Goal: Task Accomplishment & Management: Complete application form

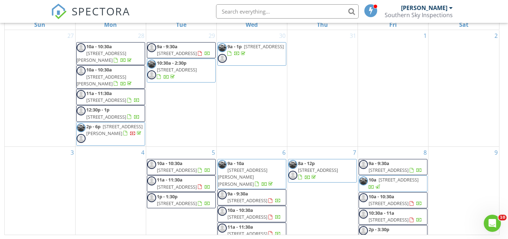
scroll to position [351, 0]
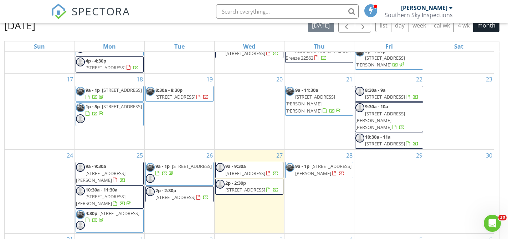
scroll to position [74, 0]
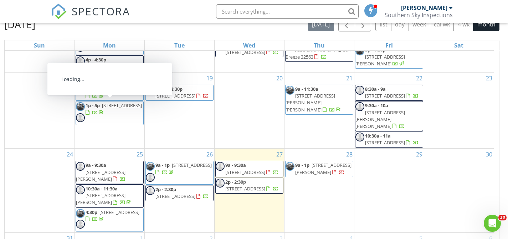
click at [163, 92] on span "8:30a - 8:30p" at bounding box center [168, 89] width 27 height 6
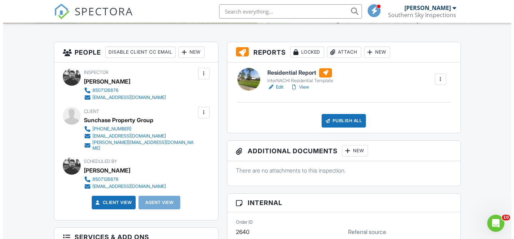
scroll to position [168, 0]
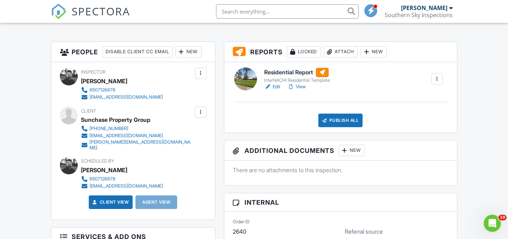
click at [194, 50] on div "New" at bounding box center [188, 51] width 26 height 11
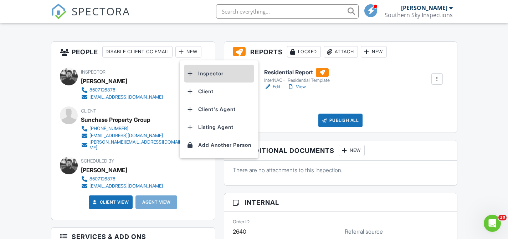
click at [204, 71] on li "Inspector" at bounding box center [219, 74] width 70 height 18
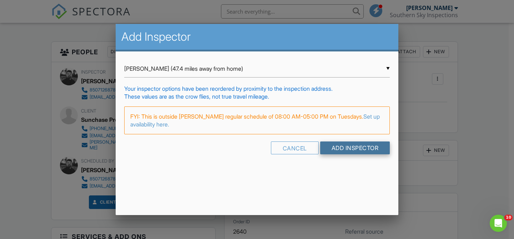
click at [332, 148] on input "Add Inspector" at bounding box center [355, 147] width 70 height 13
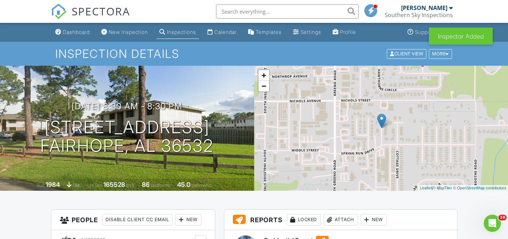
scroll to position [32, 0]
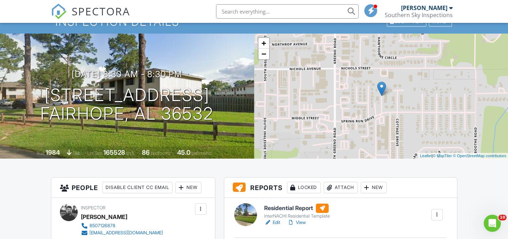
click at [449, 7] on div at bounding box center [451, 8] width 4 height 6
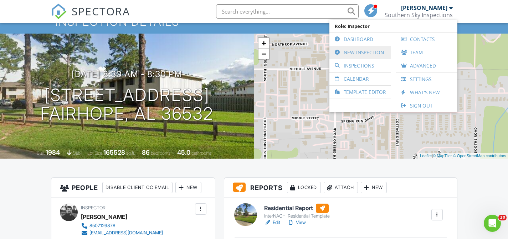
click at [381, 52] on link "New Inspection" at bounding box center [360, 52] width 55 height 13
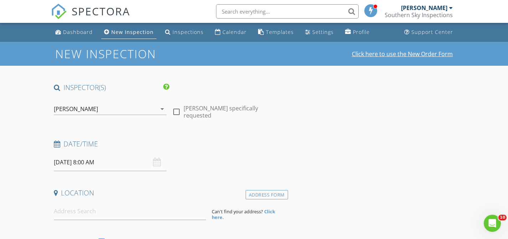
click at [409, 51] on link "Click here to use the New Order Form" at bounding box center [402, 54] width 101 height 6
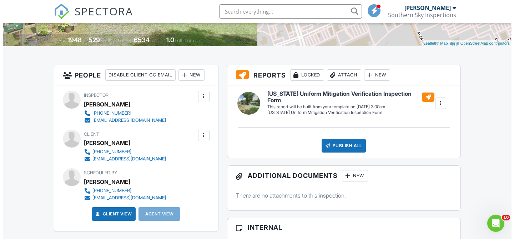
scroll to position [145, 0]
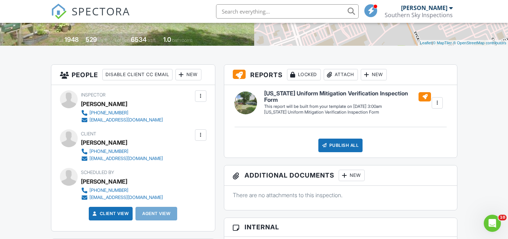
click at [198, 76] on div "New" at bounding box center [188, 74] width 26 height 11
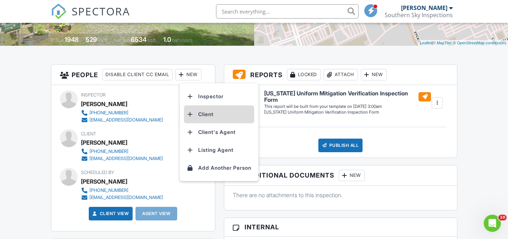
click at [208, 117] on li "Client" at bounding box center [219, 114] width 70 height 18
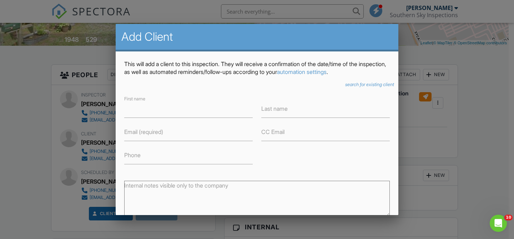
click at [357, 85] on icon "search for existing client" at bounding box center [369, 84] width 49 height 5
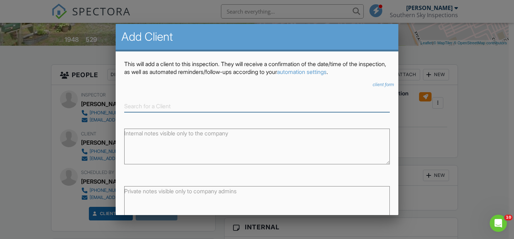
click at [309, 105] on input at bounding box center [256, 106] width 265 height 12
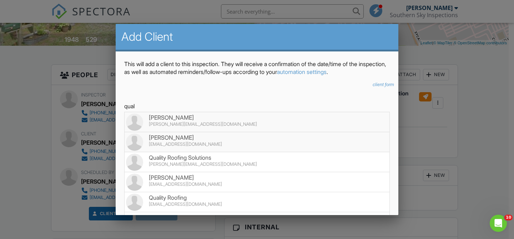
scroll to position [46, 0]
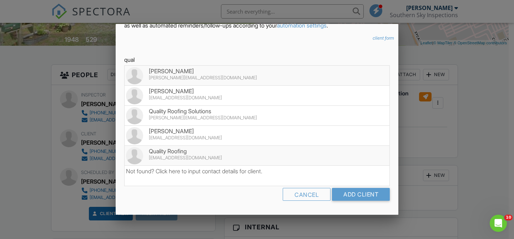
click at [222, 153] on div "Quality Roofing" at bounding box center [257, 151] width 262 height 8
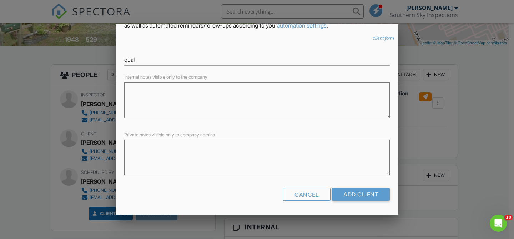
type input "Quality Roofing"
click at [351, 198] on input "Add Client" at bounding box center [361, 194] width 58 height 13
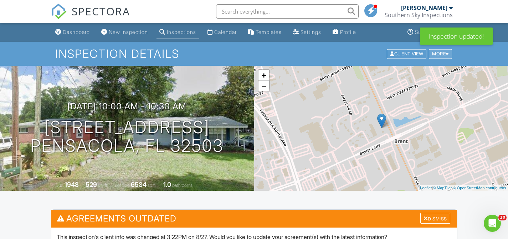
click at [443, 54] on div "More" at bounding box center [440, 54] width 23 height 10
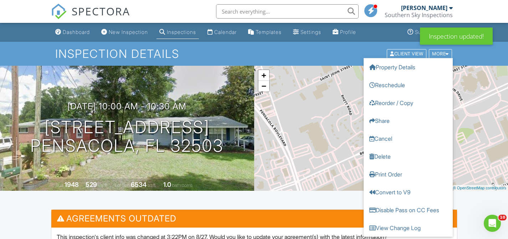
click at [335, 51] on h1 "Inspection Details" at bounding box center [253, 53] width 397 height 12
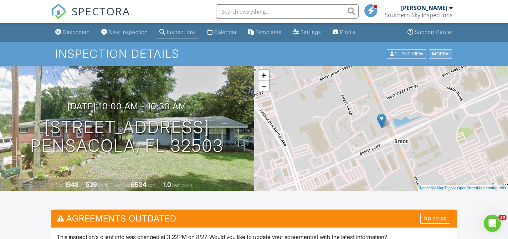
click at [442, 56] on div "More" at bounding box center [440, 54] width 23 height 10
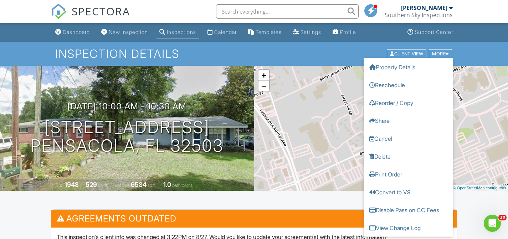
click at [472, 48] on div "Inspection Details Client View More Property Details Reschedule Reorder / Copy …" at bounding box center [254, 54] width 508 height 24
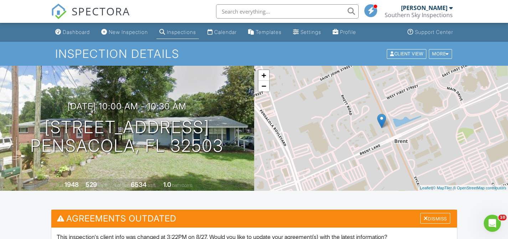
click at [450, 11] on div "[PERSON_NAME]" at bounding box center [427, 7] width 52 height 7
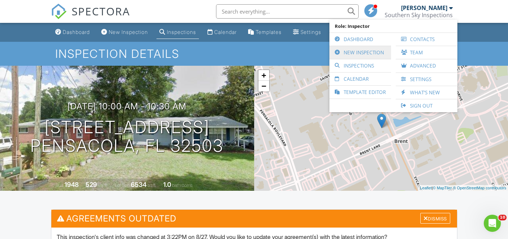
click at [375, 49] on link "New Inspection" at bounding box center [360, 52] width 55 height 13
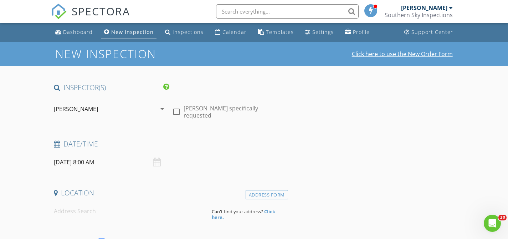
click at [383, 51] on link "Click here to use the New Order Form" at bounding box center [402, 54] width 101 height 6
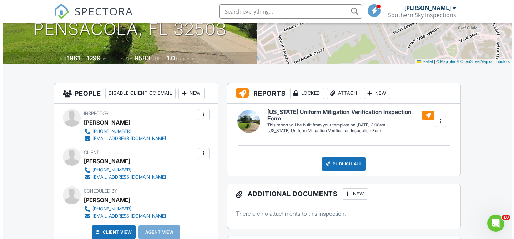
scroll to position [111, 0]
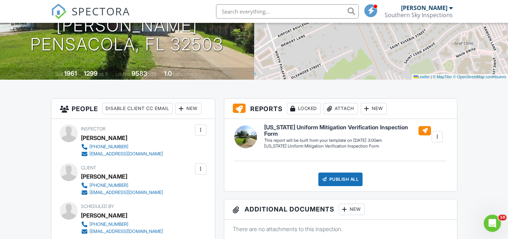
click at [201, 107] on div "New" at bounding box center [188, 108] width 26 height 11
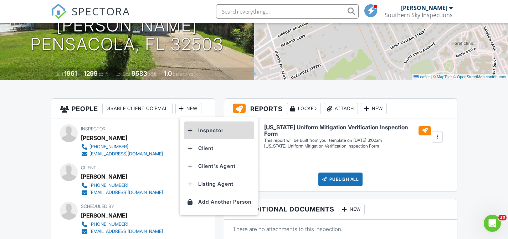
click at [199, 133] on li "Inspector" at bounding box center [219, 130] width 70 height 18
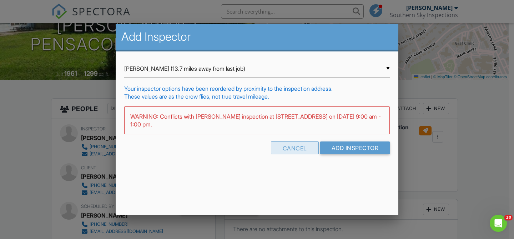
click at [280, 153] on div "Cancel" at bounding box center [295, 147] width 48 height 13
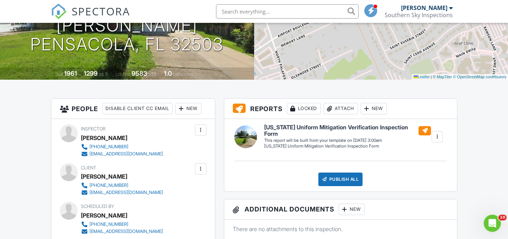
click at [189, 105] on div "New" at bounding box center [188, 108] width 26 height 11
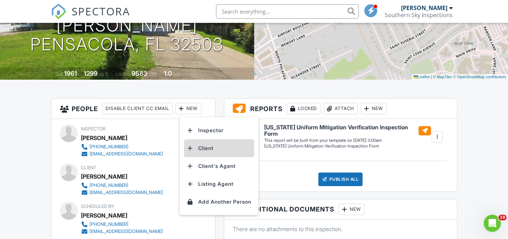
click at [205, 148] on li "Client" at bounding box center [219, 148] width 70 height 18
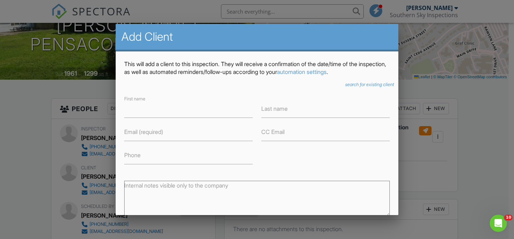
click at [353, 85] on icon "search for existing client" at bounding box center [369, 84] width 49 height 5
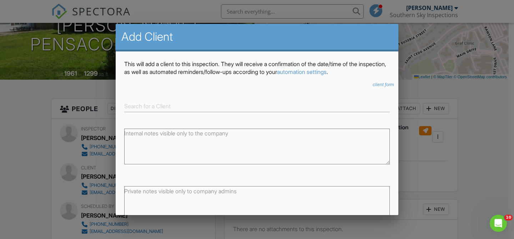
click at [233, 99] on div at bounding box center [257, 103] width 274 height 17
click at [226, 103] on input at bounding box center [256, 106] width 265 height 12
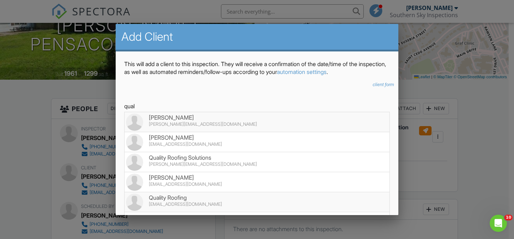
click at [182, 204] on div "accounting@qualityroofingsolutions.com" at bounding box center [257, 204] width 262 height 6
type input "Quality Roofing"
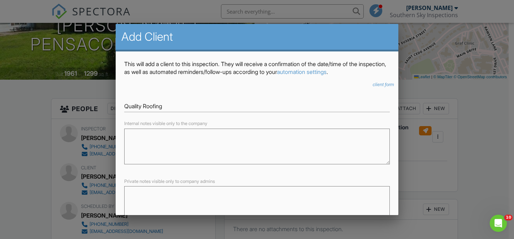
scroll to position [46, 0]
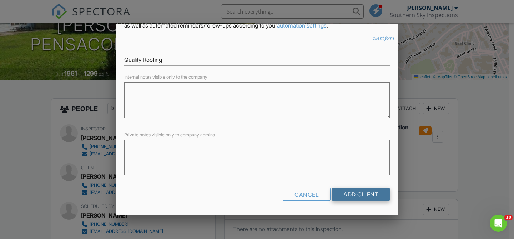
click at [351, 194] on input "Add Client" at bounding box center [361, 194] width 58 height 13
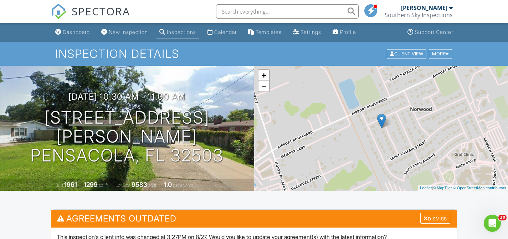
click at [435, 5] on div "[PERSON_NAME]" at bounding box center [424, 7] width 46 height 7
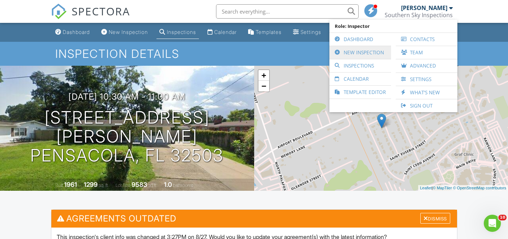
click at [380, 47] on link "New Inspection" at bounding box center [360, 52] width 55 height 13
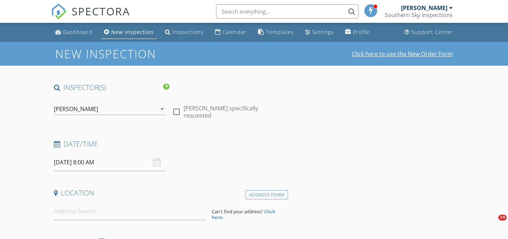
click at [404, 52] on link "Click here to use the New Order Form" at bounding box center [402, 54] width 101 height 6
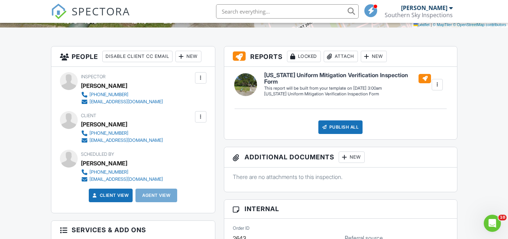
scroll to position [141, 0]
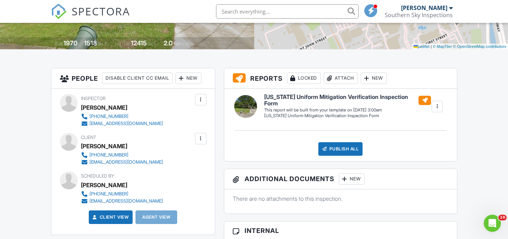
click at [196, 81] on div "New" at bounding box center [188, 77] width 26 height 11
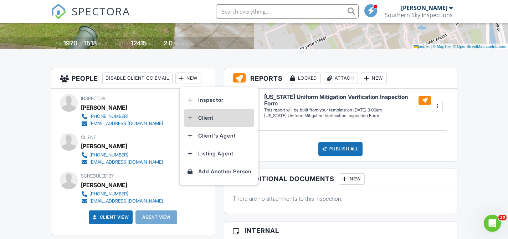
click at [213, 116] on li "Client" at bounding box center [219, 118] width 70 height 18
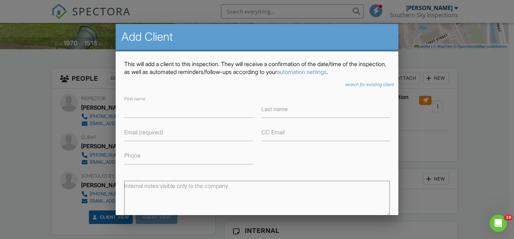
click at [347, 80] on div "This will add a client to this inspection. They will receive a confirmation of …" at bounding box center [257, 182] width 282 height 262
click at [345, 85] on icon "search for existing client" at bounding box center [369, 84] width 49 height 5
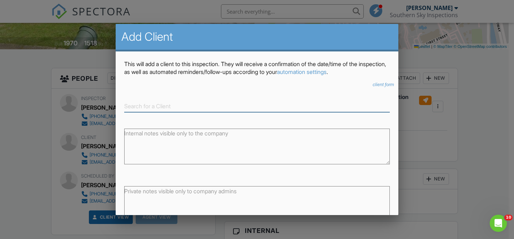
click at [271, 108] on input at bounding box center [256, 106] width 265 height 12
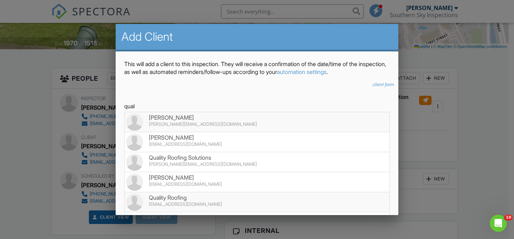
click at [201, 201] on div "accounting@qualityroofingsolutions.com" at bounding box center [257, 204] width 262 height 6
type input "Quality Roofing"
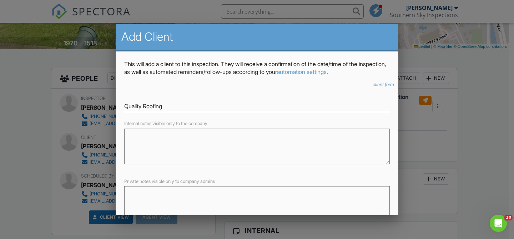
scroll to position [46, 0]
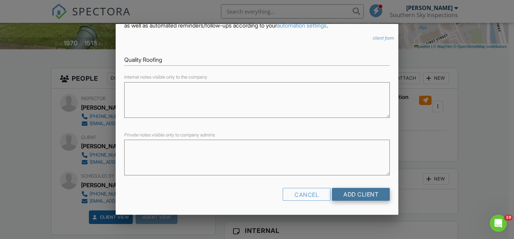
click at [369, 195] on input "Add Client" at bounding box center [361, 194] width 58 height 13
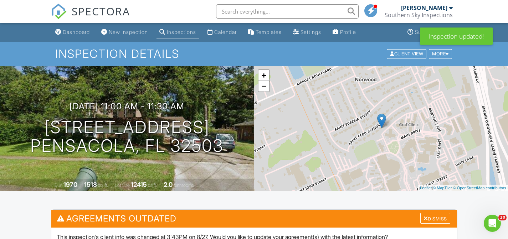
click at [426, 7] on div "[PERSON_NAME]" at bounding box center [424, 7] width 46 height 7
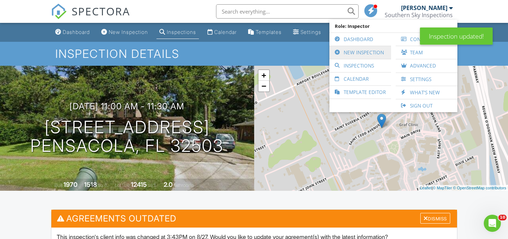
click at [369, 47] on link "New Inspection" at bounding box center [360, 52] width 55 height 13
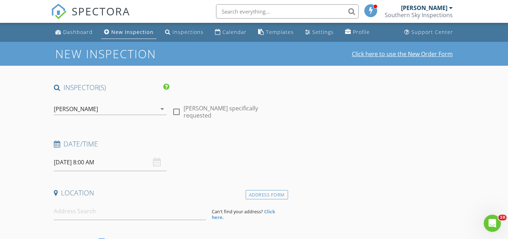
click at [395, 55] on link "Click here to use the New Order Form" at bounding box center [402, 54] width 101 height 6
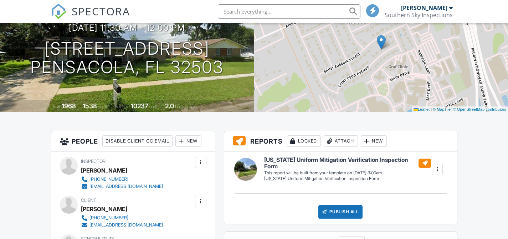
scroll to position [80, 0]
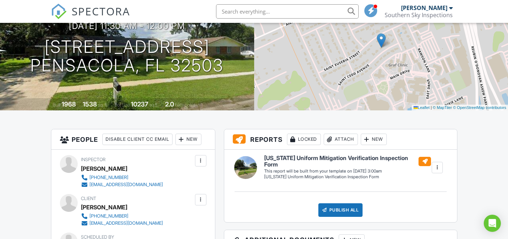
click at [199, 143] on div "New" at bounding box center [188, 138] width 26 height 11
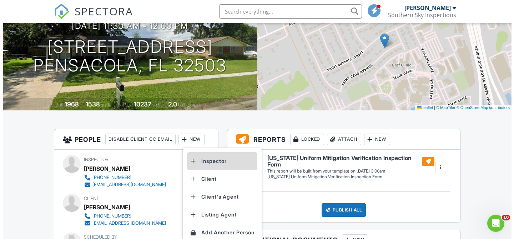
scroll to position [0, 0]
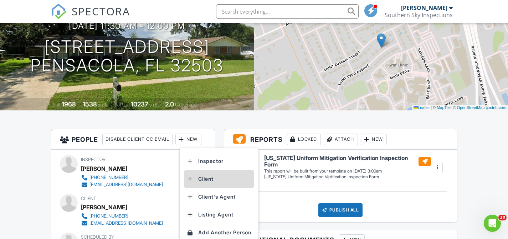
click at [199, 173] on li "Client" at bounding box center [219, 179] width 70 height 18
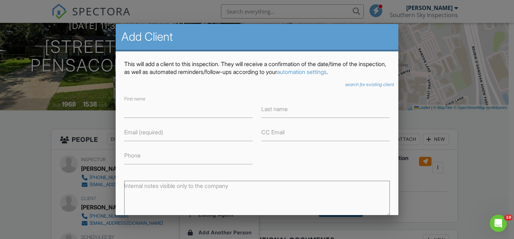
click at [351, 82] on icon "search for existing client" at bounding box center [369, 84] width 49 height 5
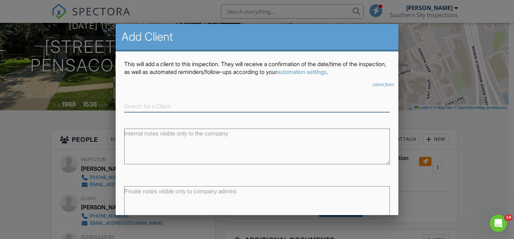
click at [235, 101] on input at bounding box center [256, 106] width 265 height 12
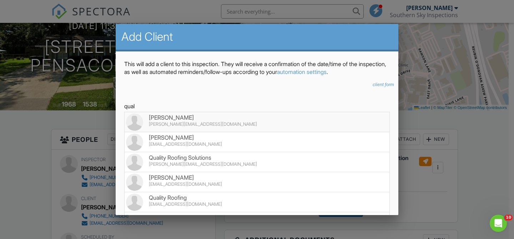
scroll to position [46, 0]
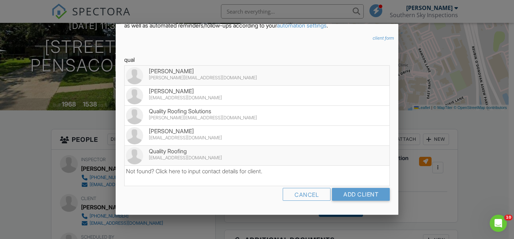
click at [192, 157] on div "accounting@qualityroofingsolutions.com" at bounding box center [257, 158] width 262 height 6
type input "Quality Roofing"
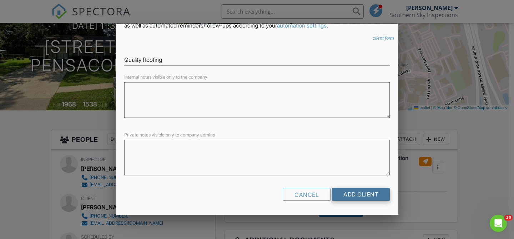
click at [341, 190] on input "Add Client" at bounding box center [361, 194] width 58 height 13
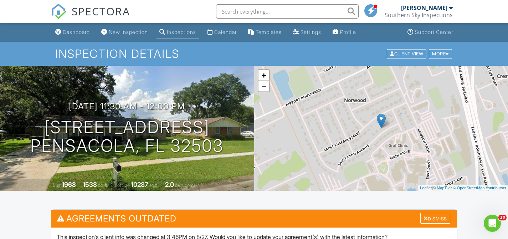
click at [441, 14] on div "Southern Sky Inspections" at bounding box center [419, 14] width 68 height 7
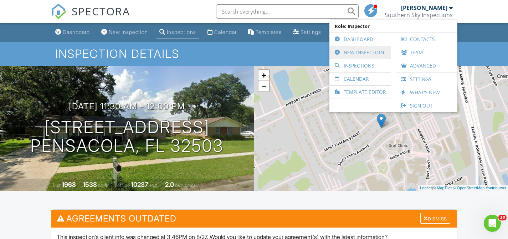
click at [362, 55] on link "New Inspection" at bounding box center [360, 52] width 55 height 13
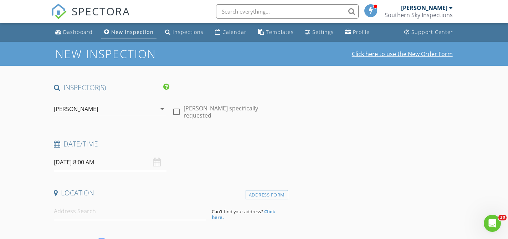
click at [409, 55] on link "Click here to use the New Order Form" at bounding box center [402, 54] width 101 height 6
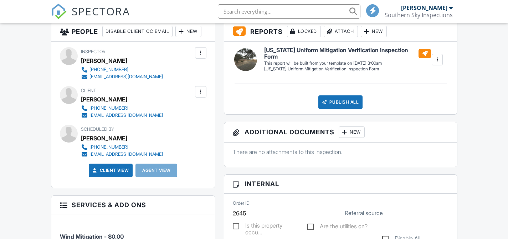
scroll to position [191, 0]
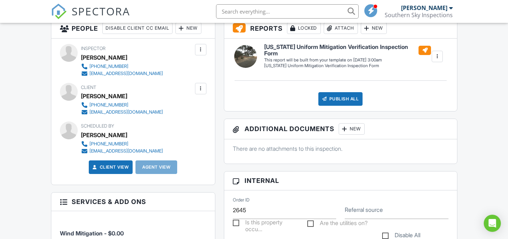
click at [198, 30] on div "New" at bounding box center [188, 27] width 26 height 11
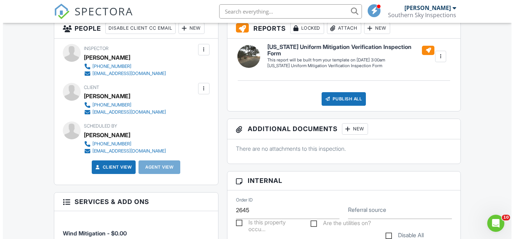
scroll to position [0, 0]
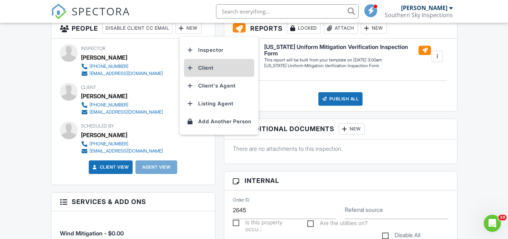
click at [209, 69] on li "Client" at bounding box center [219, 68] width 70 height 18
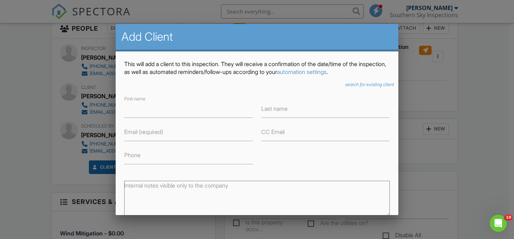
click at [359, 85] on icon "search for existing client" at bounding box center [369, 84] width 49 height 5
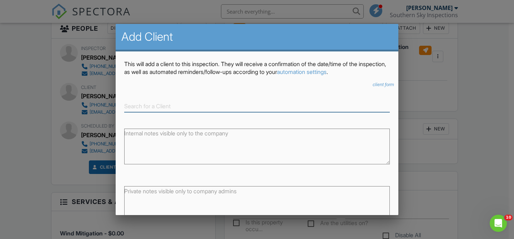
click at [256, 111] on input at bounding box center [256, 106] width 265 height 12
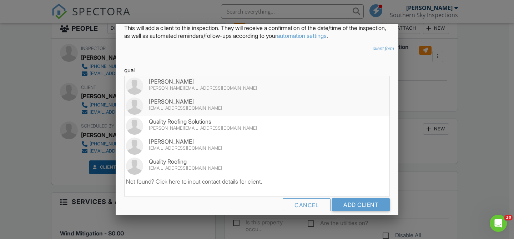
scroll to position [46, 0]
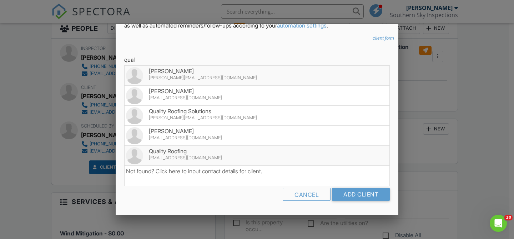
click at [212, 158] on div "accounting@qualityroofingsolutions.com" at bounding box center [257, 158] width 262 height 6
type input "Quality Roofing"
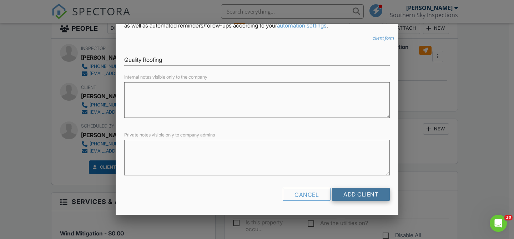
click at [364, 198] on input "Add Client" at bounding box center [361, 194] width 58 height 13
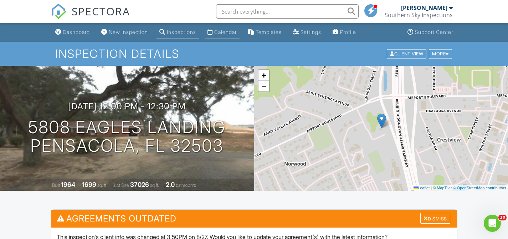
click at [231, 32] on div "Calendar" at bounding box center [225, 32] width 22 height 6
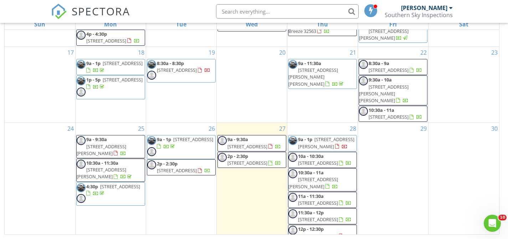
scroll to position [420, 0]
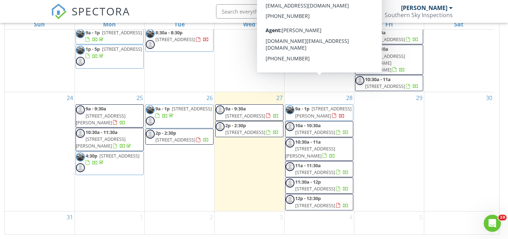
click at [311, 105] on link "9a - 1p [STREET_ADDRESS][PERSON_NAME]" at bounding box center [323, 111] width 56 height 13
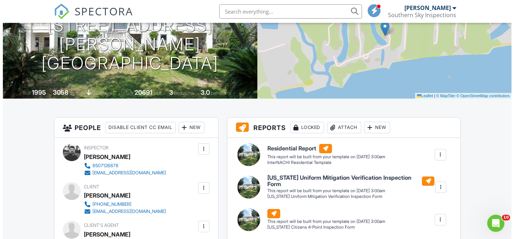
scroll to position [97, 0]
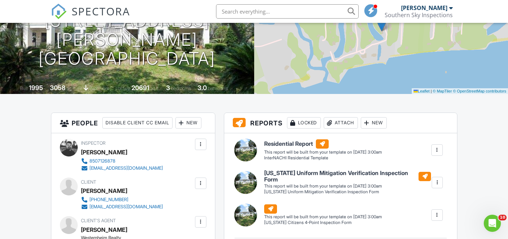
click at [193, 123] on div "New" at bounding box center [188, 122] width 26 height 11
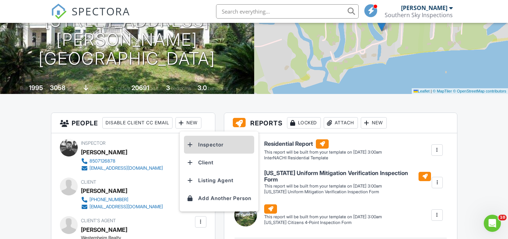
click at [201, 148] on li "Inspector" at bounding box center [219, 145] width 70 height 18
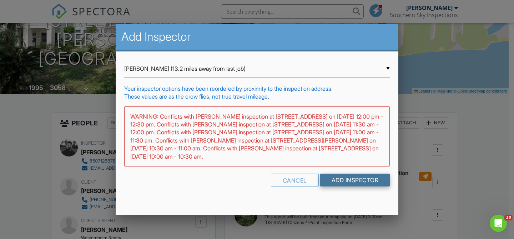
click at [361, 180] on input "Add Inspector" at bounding box center [355, 179] width 70 height 13
